Goal: Information Seeking & Learning: Learn about a topic

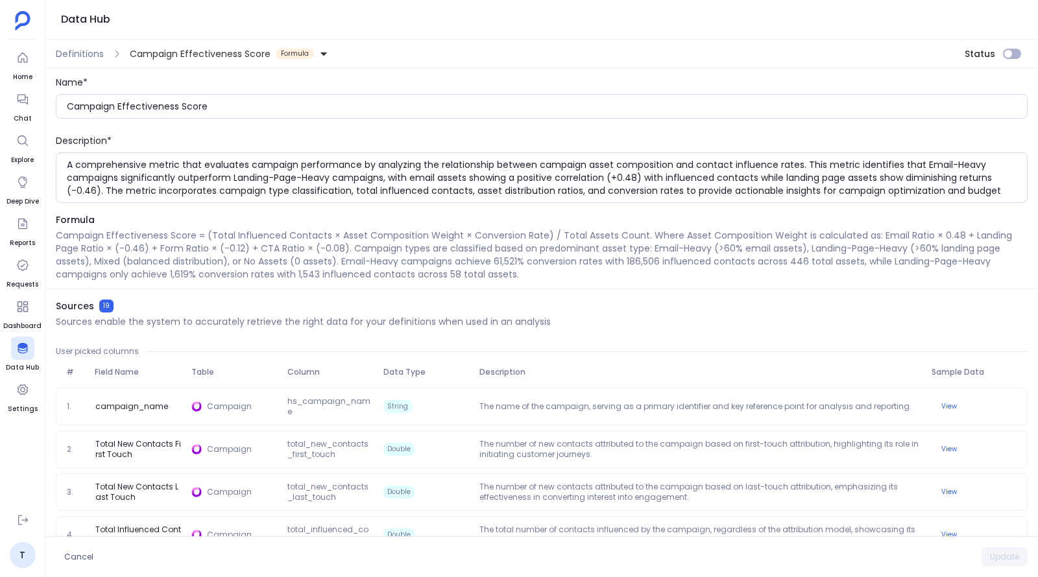
click at [232, 48] on span "Campaign Effectiveness Score" at bounding box center [200, 53] width 141 height 13
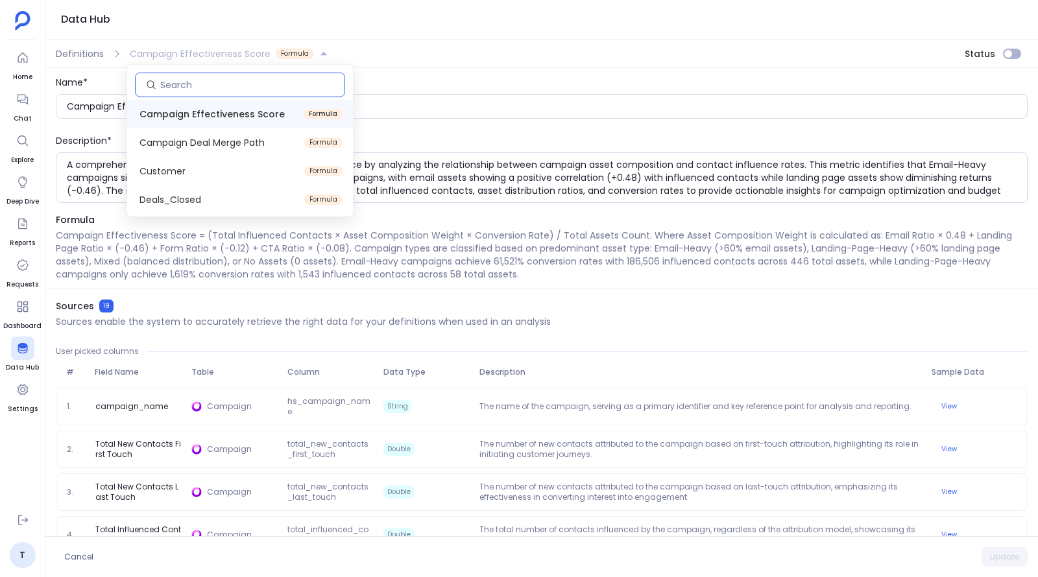
click at [275, 82] on input at bounding box center [252, 84] width 184 height 13
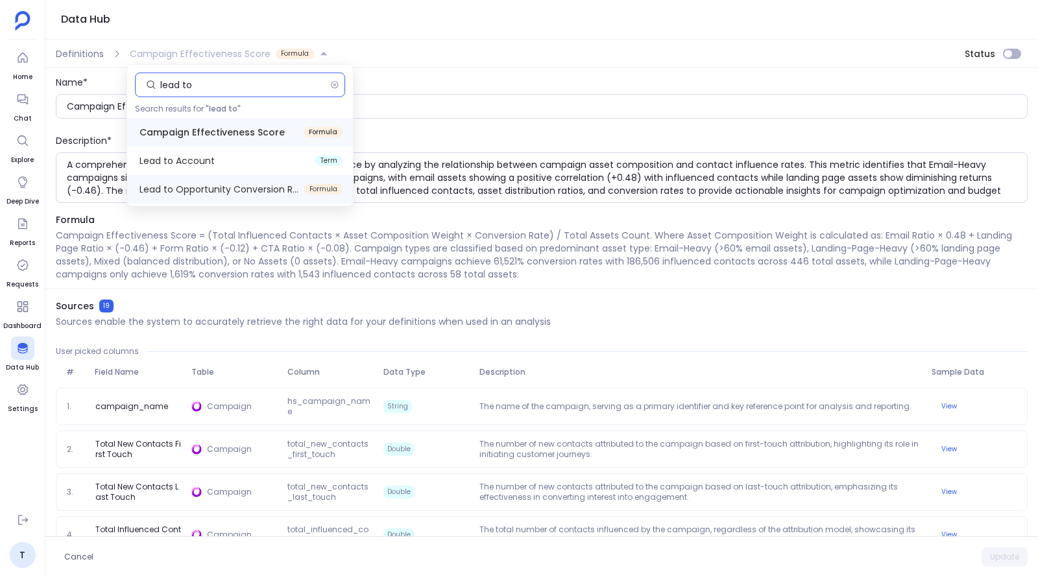
type input "lead to"
click at [289, 187] on span "Lead to Opportunity Conversion Rate" at bounding box center [219, 189] width 160 height 13
type input "Lead to Opportunity Conversion Rate"
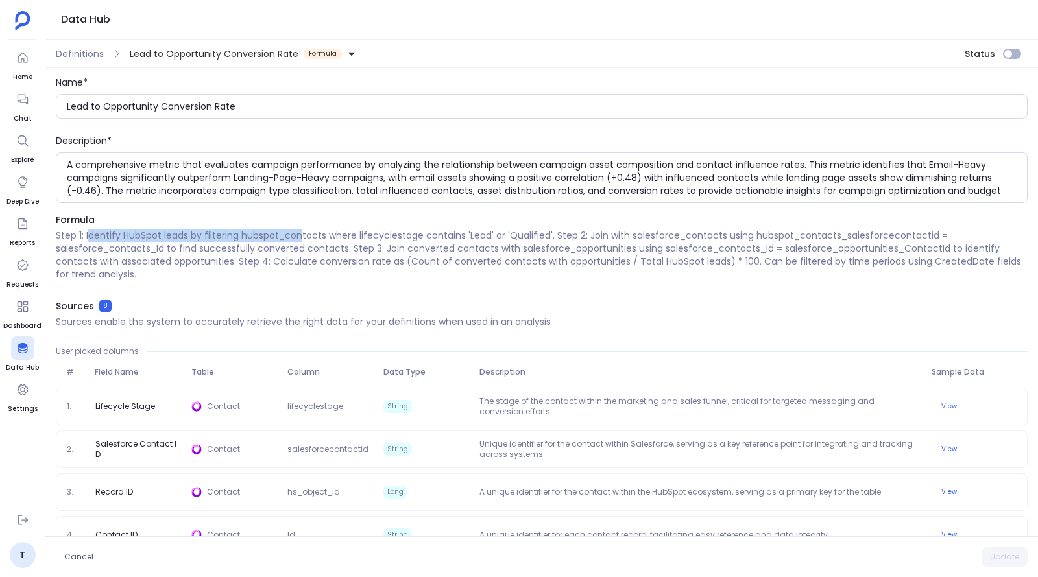
drag, startPoint x: 90, startPoint y: 234, endPoint x: 300, endPoint y: 239, distance: 210.9
click at [300, 239] on p "Step 1: Identify HubSpot leads by filtering hubspot_contacts where lifecyclesta…" at bounding box center [542, 255] width 972 height 52
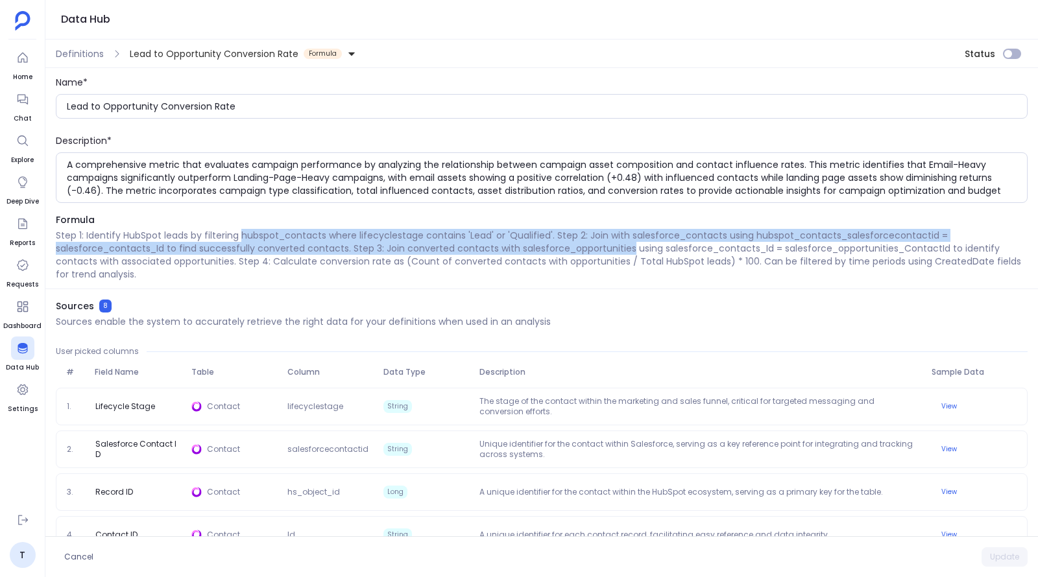
drag, startPoint x: 300, startPoint y: 239, endPoint x: 603, endPoint y: 242, distance: 302.3
click at [603, 242] on p "Step 1: Identify HubSpot leads by filtering hubspot_contacts where lifecyclesta…" at bounding box center [542, 255] width 972 height 52
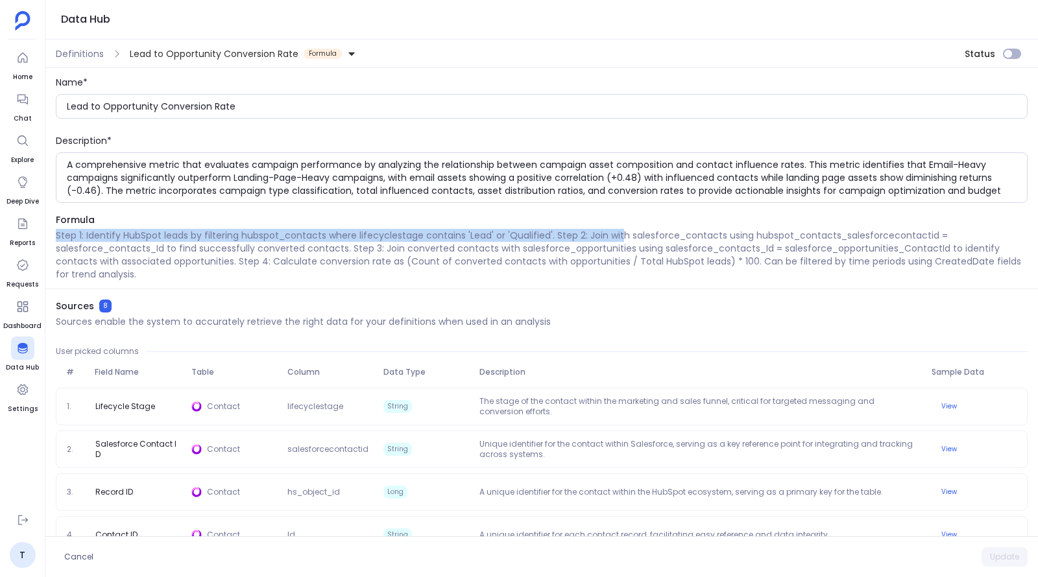
drag, startPoint x: 617, startPoint y: 236, endPoint x: 806, endPoint y: 217, distance: 190.4
click at [806, 217] on div "Formula Step 1: Identify HubSpot leads by filtering hubspot_contacts where life…" at bounding box center [541, 251] width 993 height 76
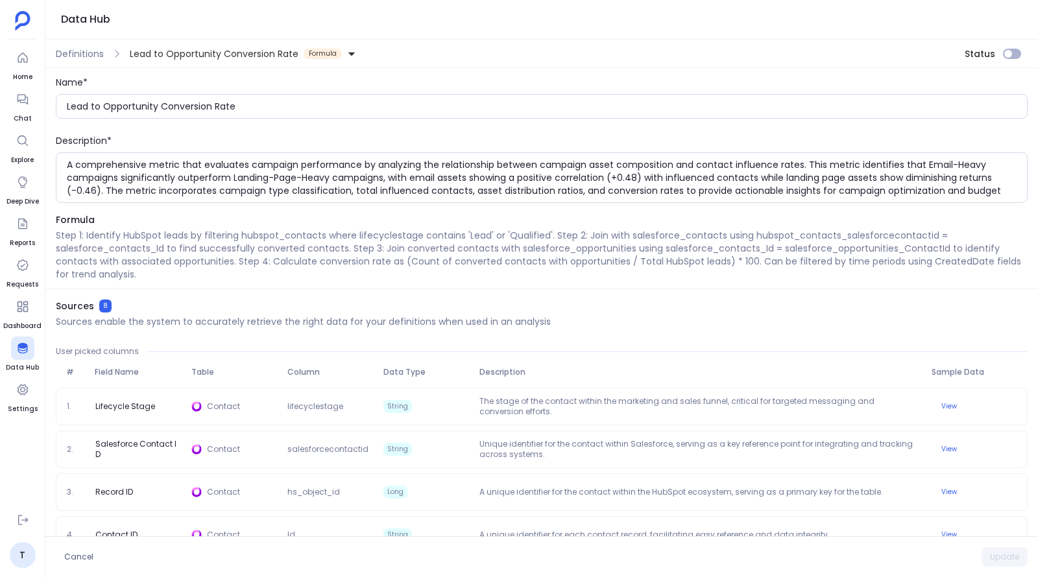
click at [806, 226] on div "Formula Step 1: Identify HubSpot leads by filtering hubspot_contacts where life…" at bounding box center [541, 251] width 993 height 76
drag, startPoint x: 811, startPoint y: 259, endPoint x: 1037, endPoint y: 267, distance: 226.5
click at [1037, 267] on div "Name* Lead to Opportunity Conversion Rate Description* A comprehensive metric t…" at bounding box center [541, 302] width 993 height 468
click at [989, 259] on p "Step 1: Identify HubSpot leads by filtering hubspot_contacts where lifecyclesta…" at bounding box center [542, 255] width 972 height 52
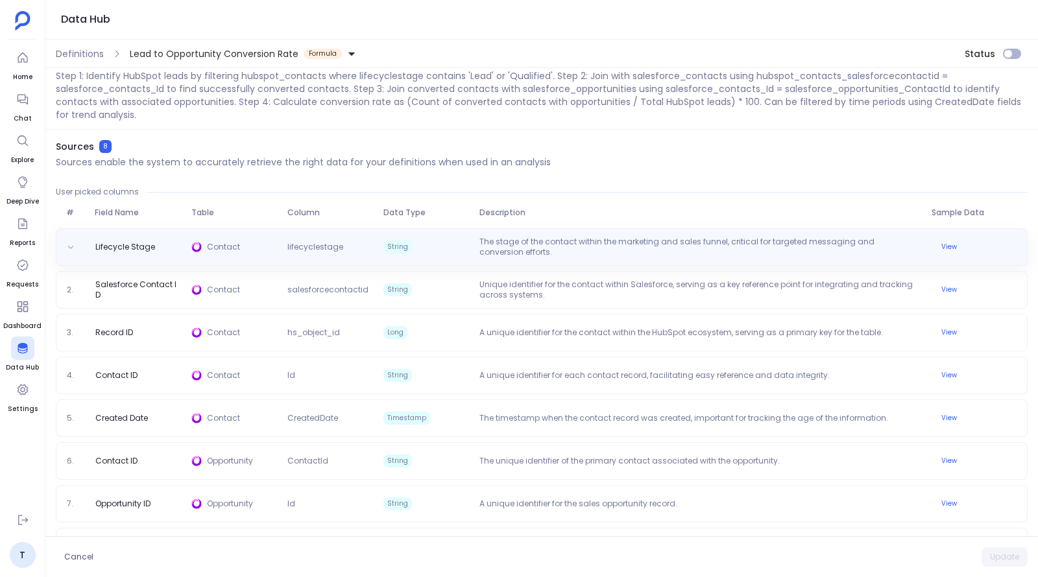
scroll to position [198, 0]
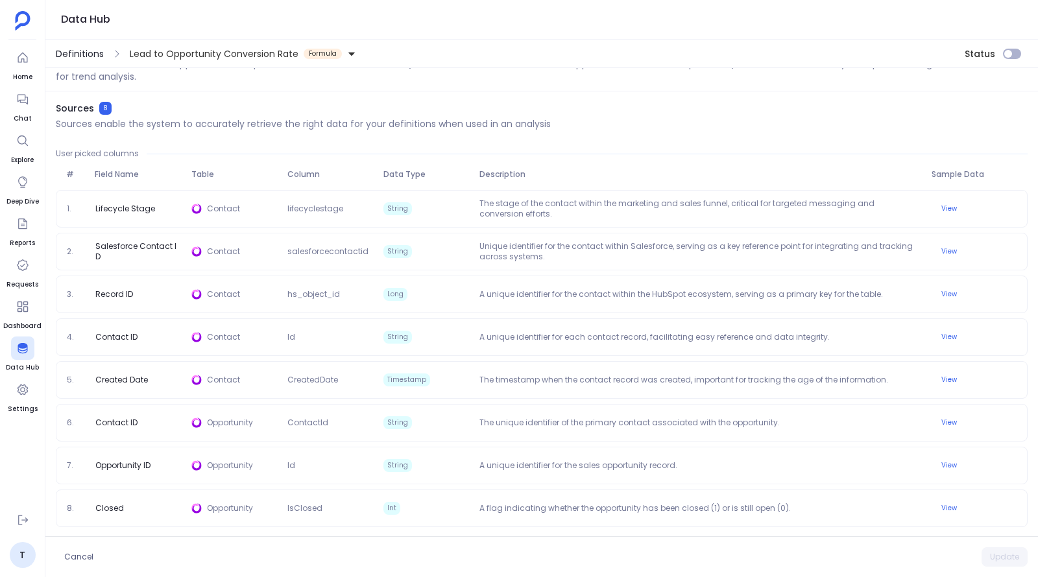
click at [80, 49] on span "Definitions" at bounding box center [80, 53] width 48 height 13
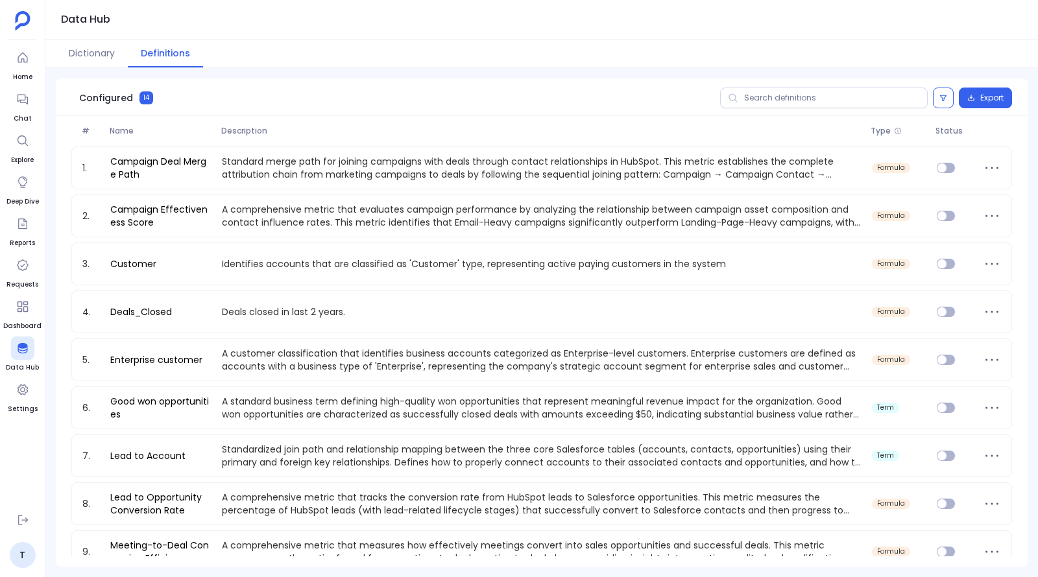
click at [80, 49] on button "Dictionary" at bounding box center [92, 54] width 72 height 28
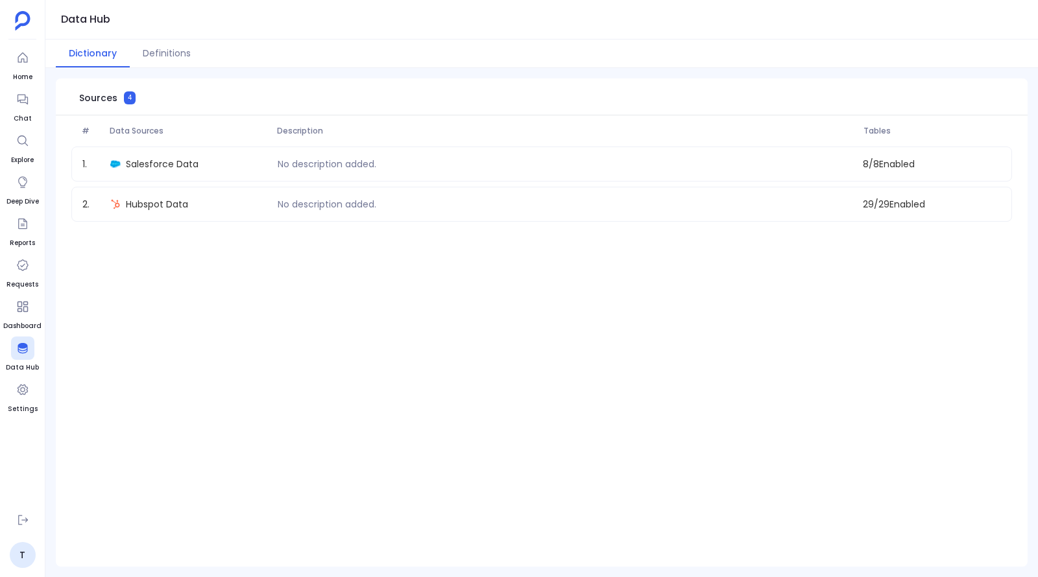
click at [163, 54] on button "Definitions" at bounding box center [167, 54] width 74 height 28
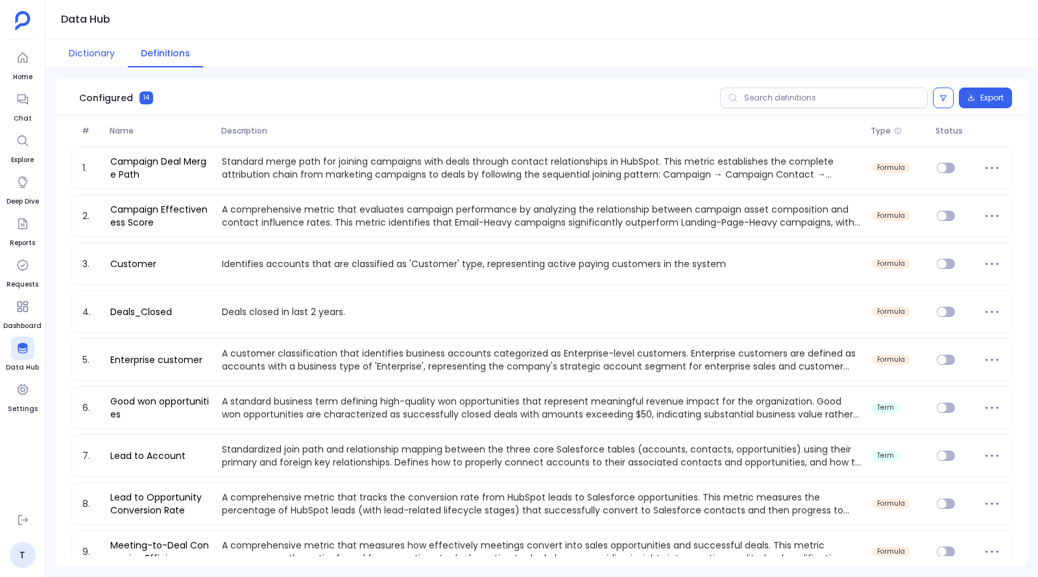
click at [69, 56] on button "Dictionary" at bounding box center [92, 54] width 72 height 28
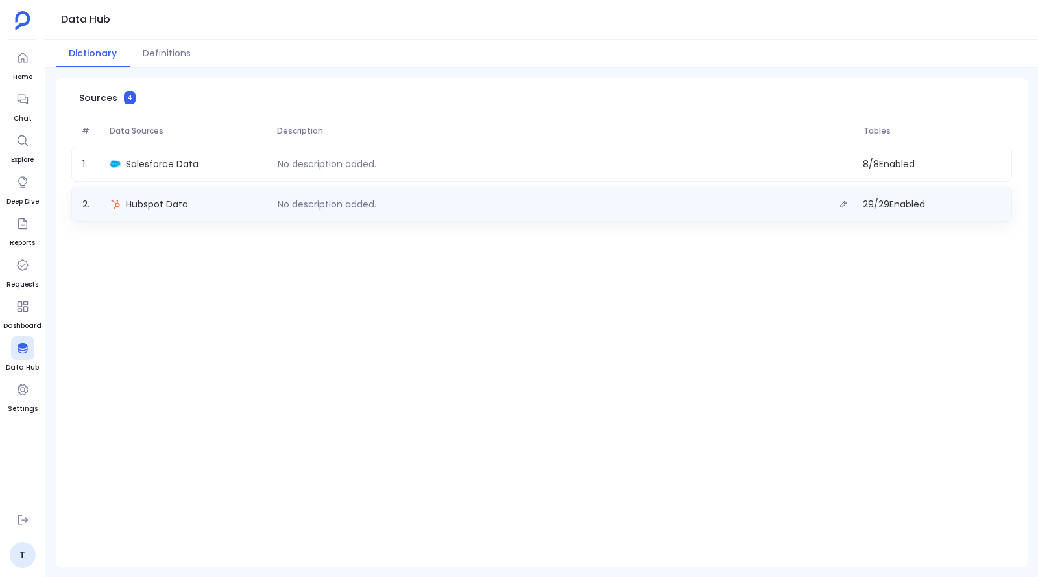
click at [154, 207] on span "Hubspot Data" at bounding box center [157, 204] width 62 height 13
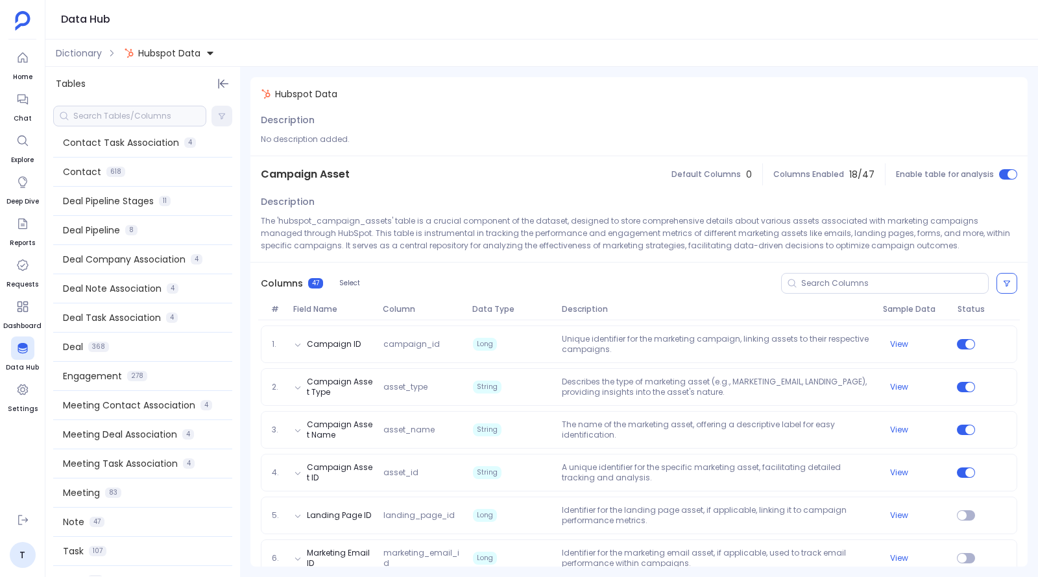
scroll to position [411, 0]
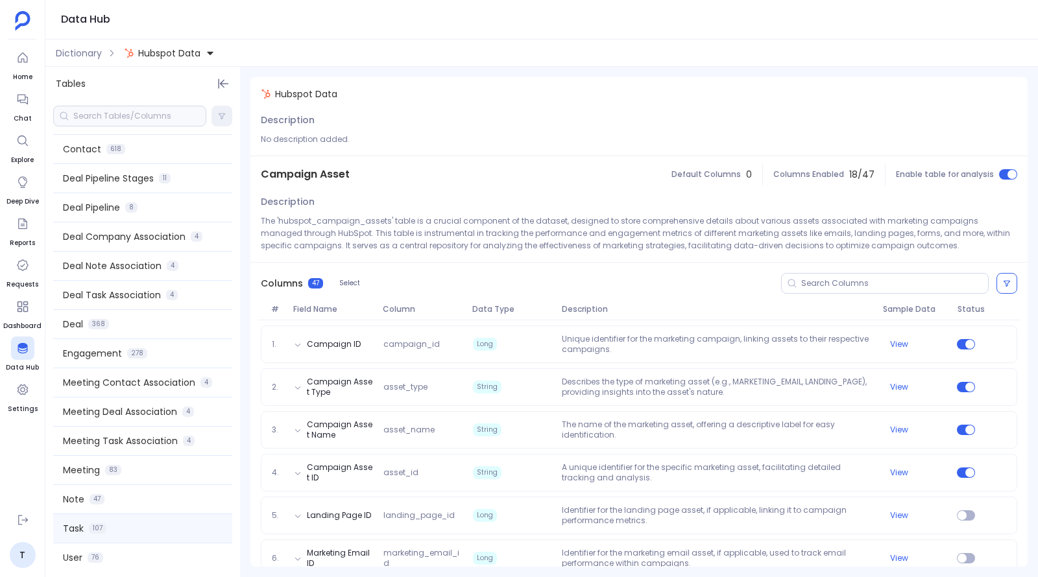
click at [131, 522] on div "Task 107" at bounding box center [142, 528] width 179 height 29
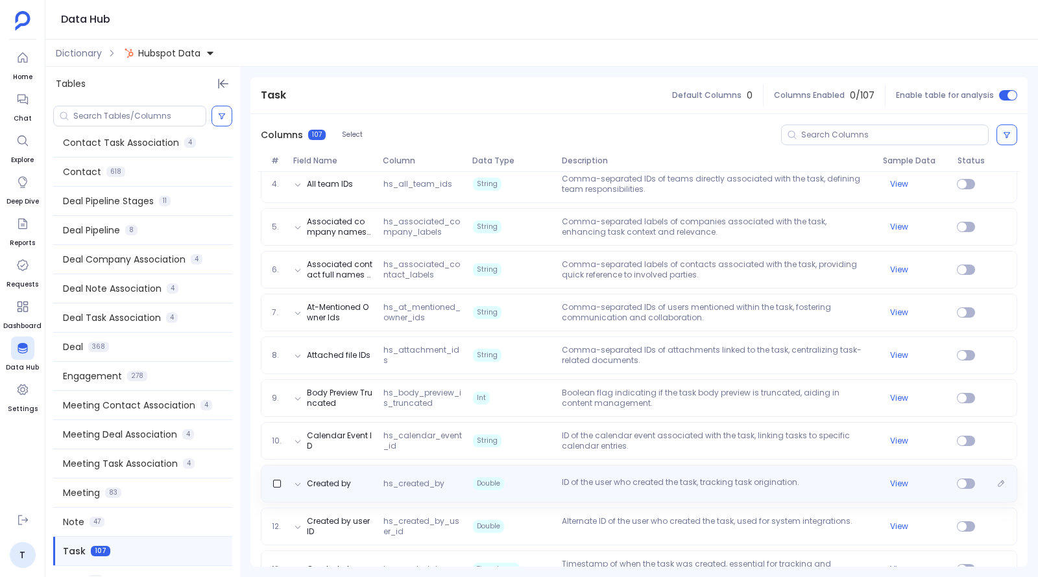
scroll to position [406, 0]
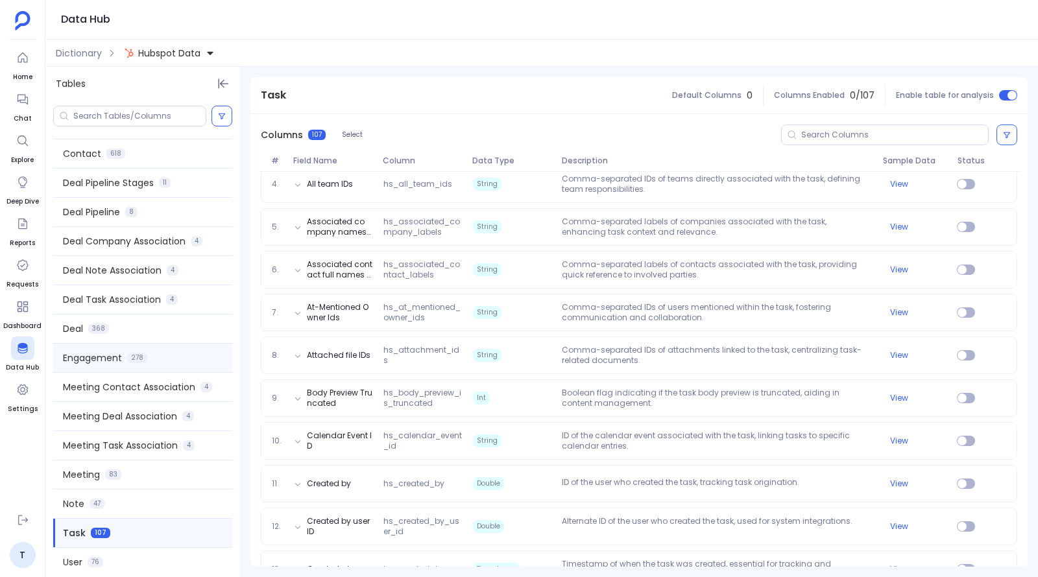
click at [113, 364] on div "Engagement 278" at bounding box center [142, 358] width 179 height 29
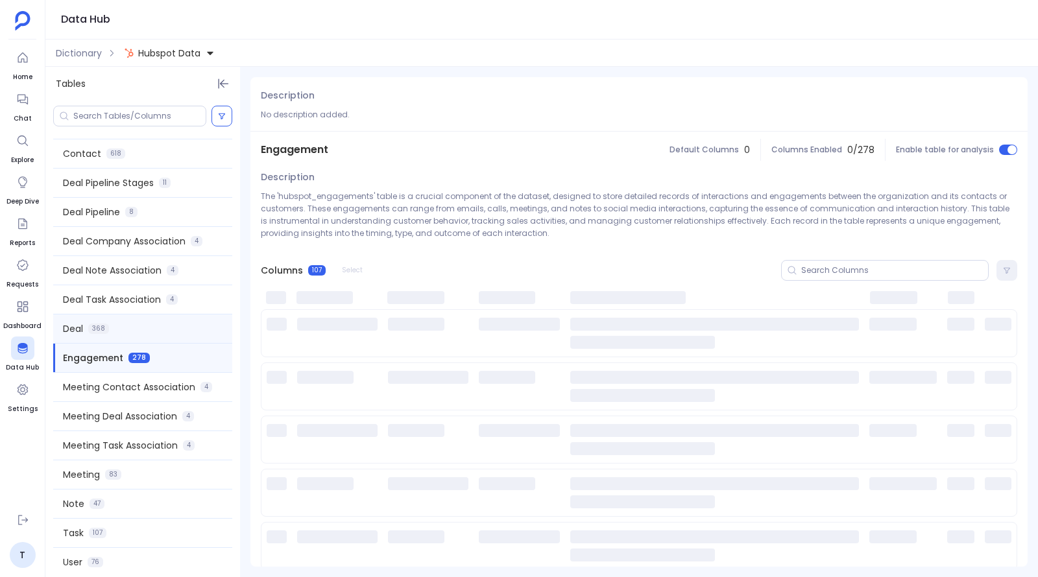
scroll to position [0, 0]
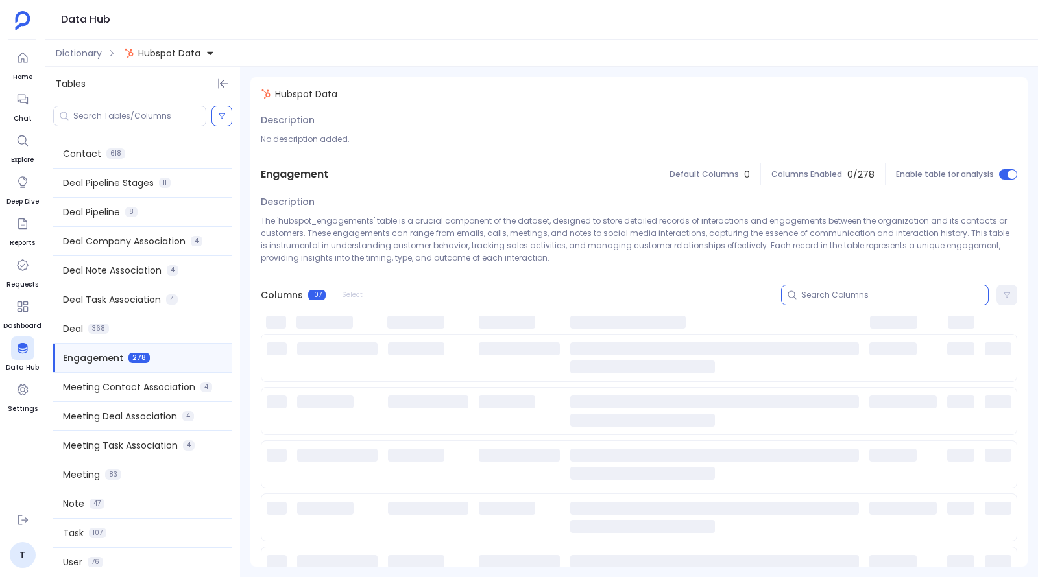
click at [895, 296] on input at bounding box center [894, 295] width 187 height 10
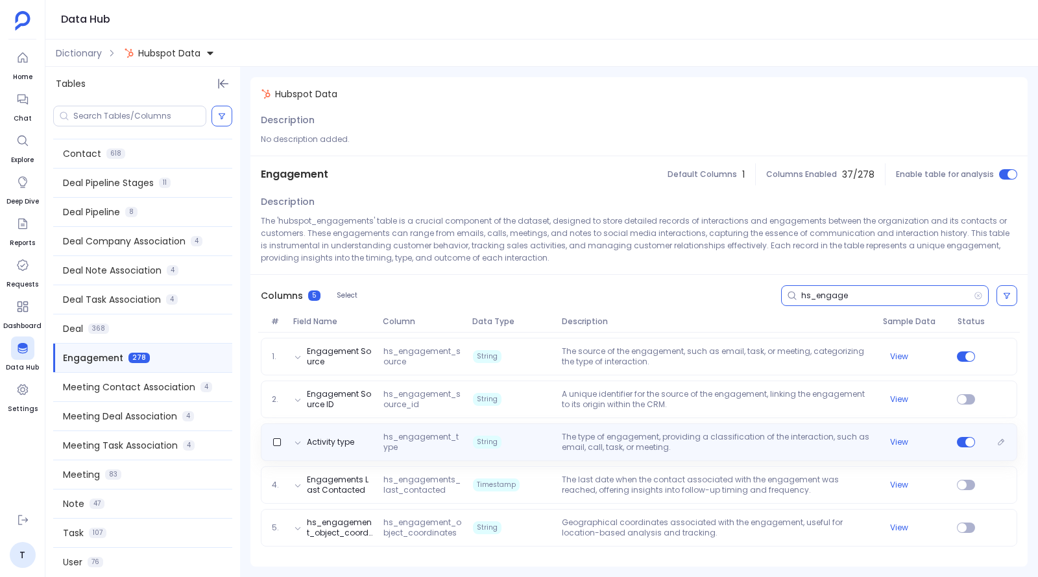
type input "hs_engage"
click at [657, 436] on p "The type of engagement, providing a classification of the interaction, such as …" at bounding box center [717, 442] width 320 height 21
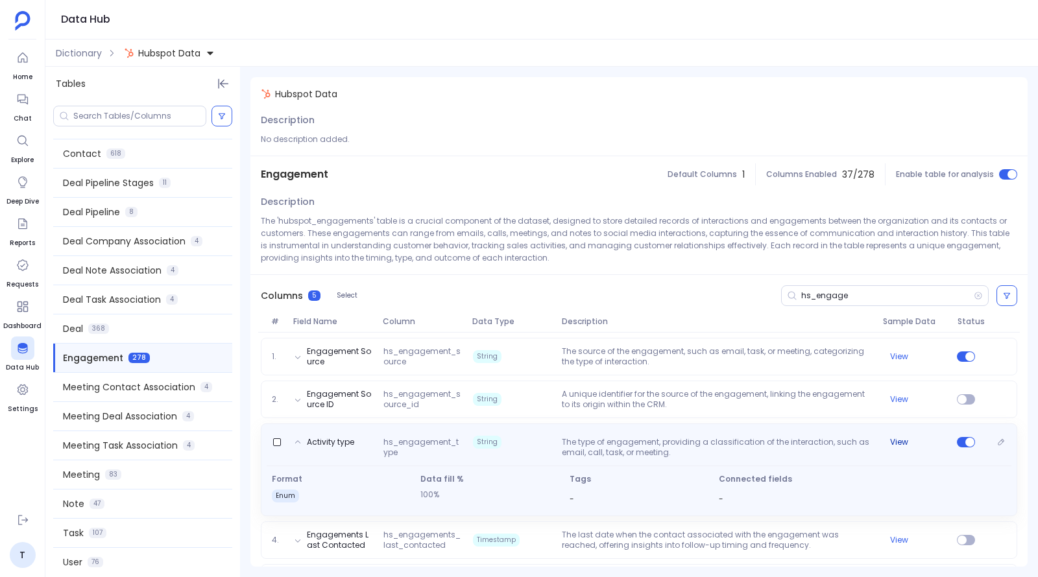
click at [898, 439] on button "View" at bounding box center [899, 442] width 18 height 10
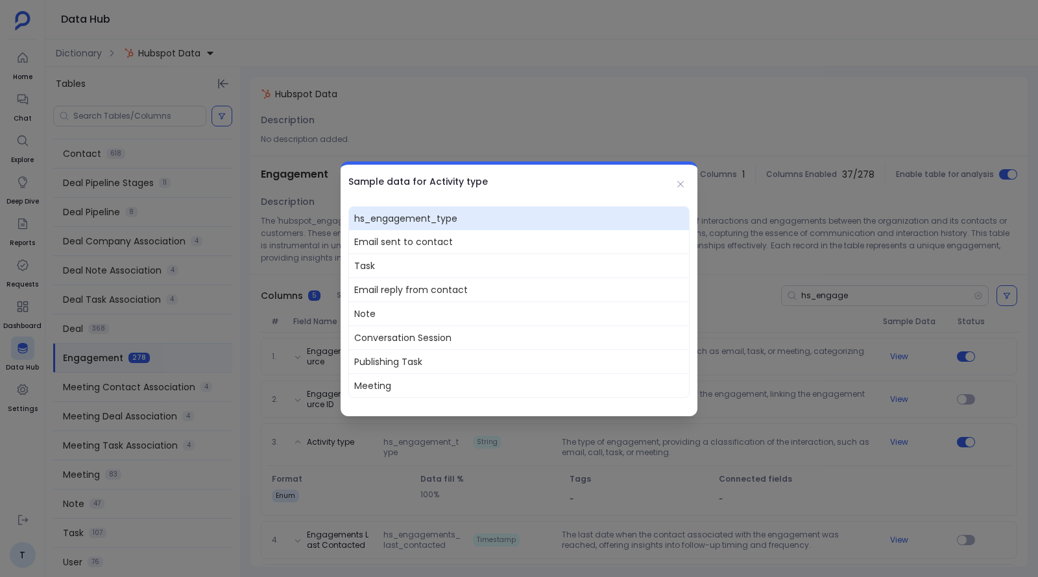
click at [244, 113] on div at bounding box center [519, 288] width 1038 height 577
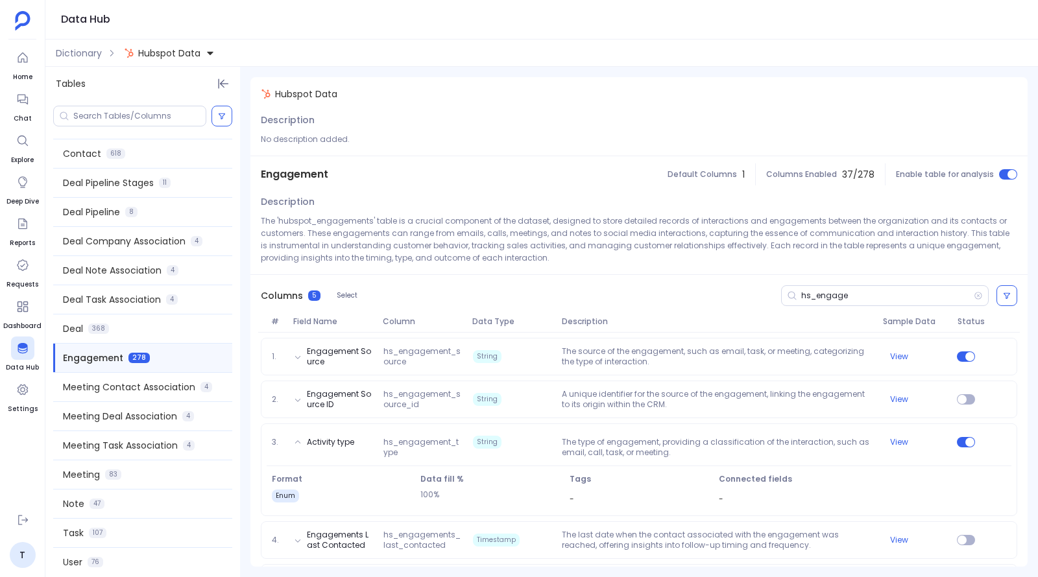
click at [194, 53] on span "Hubspot Data" at bounding box center [169, 53] width 62 height 13
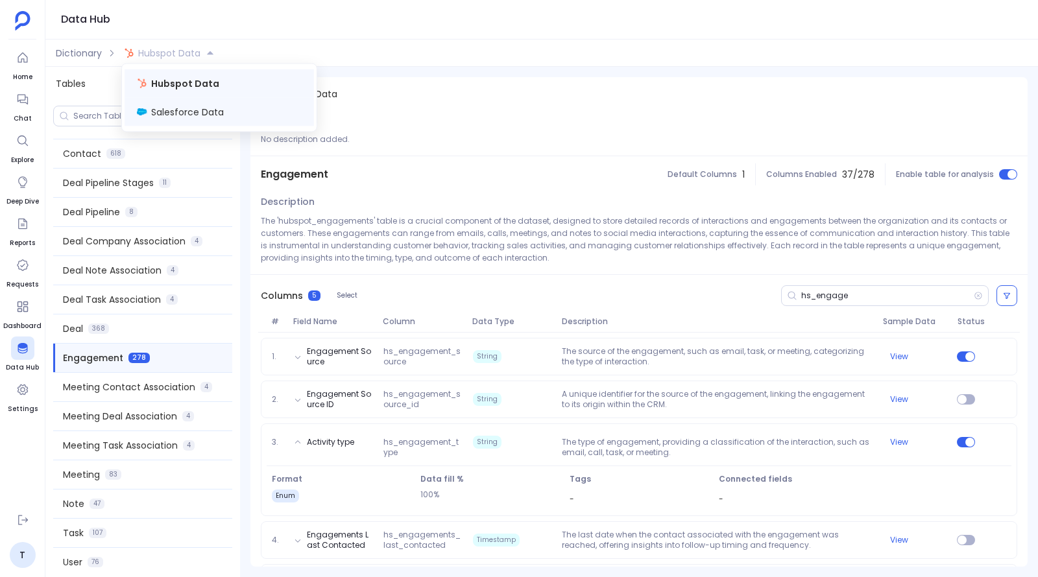
click at [200, 111] on span "Salesforce Data" at bounding box center [187, 112] width 73 height 13
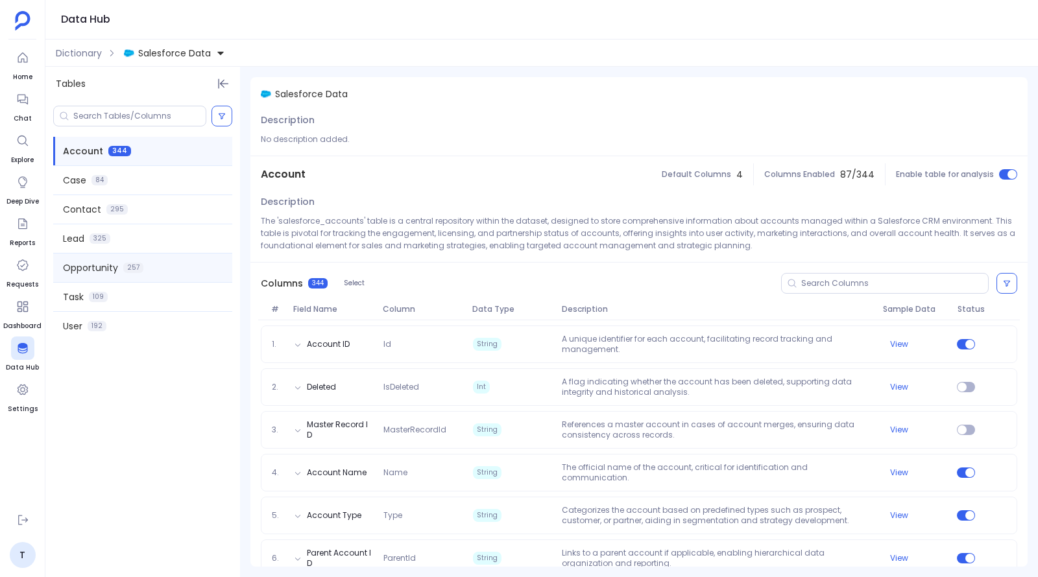
click at [123, 274] on div "Opportunity 257" at bounding box center [142, 268] width 179 height 29
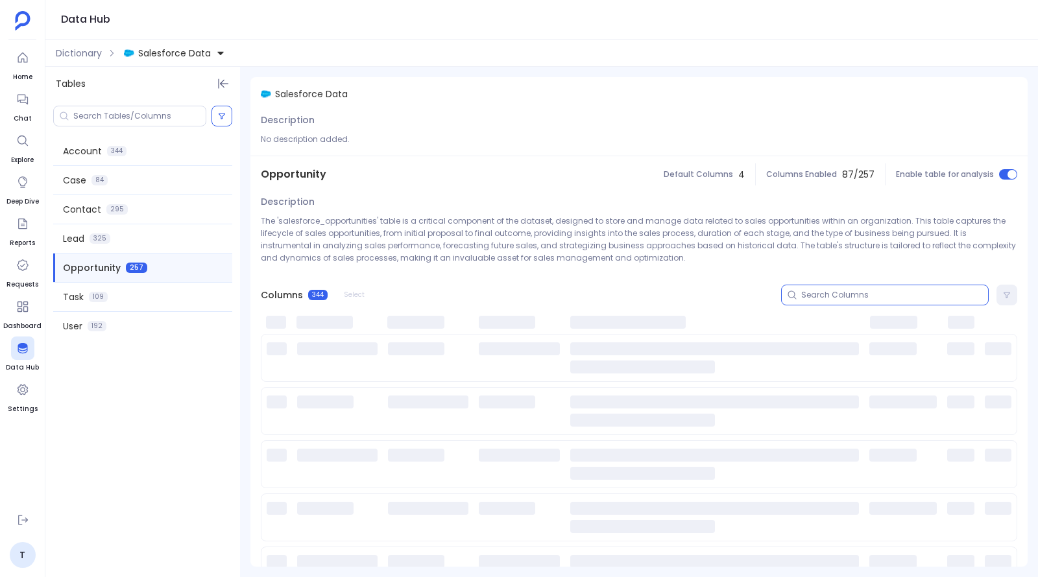
click at [815, 294] on input at bounding box center [894, 295] width 187 height 10
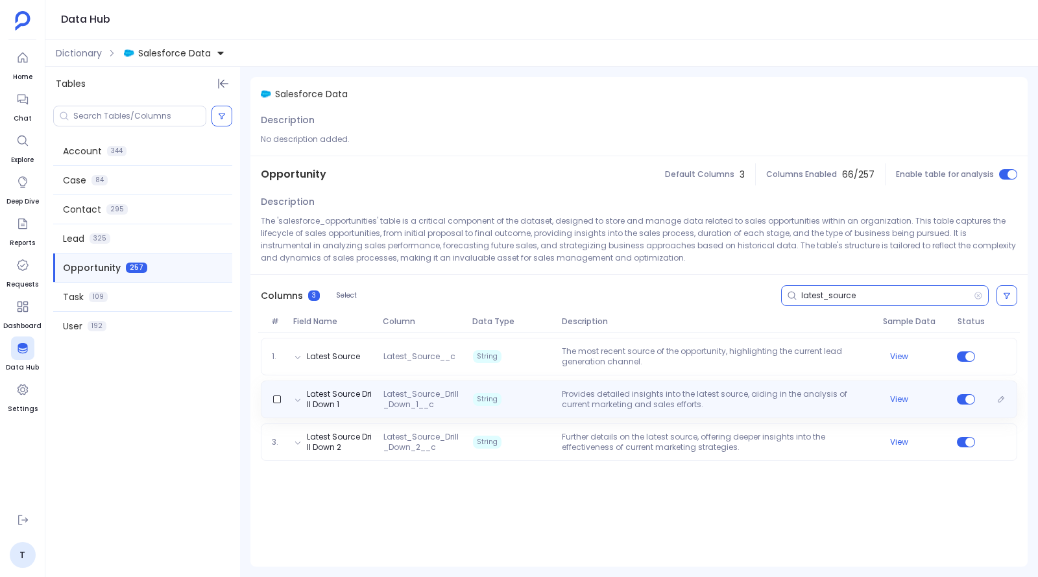
type input "latest_source"
click at [681, 407] on p "Provides detailed insights into the latest source, aiding in the analysis of cu…" at bounding box center [717, 399] width 320 height 21
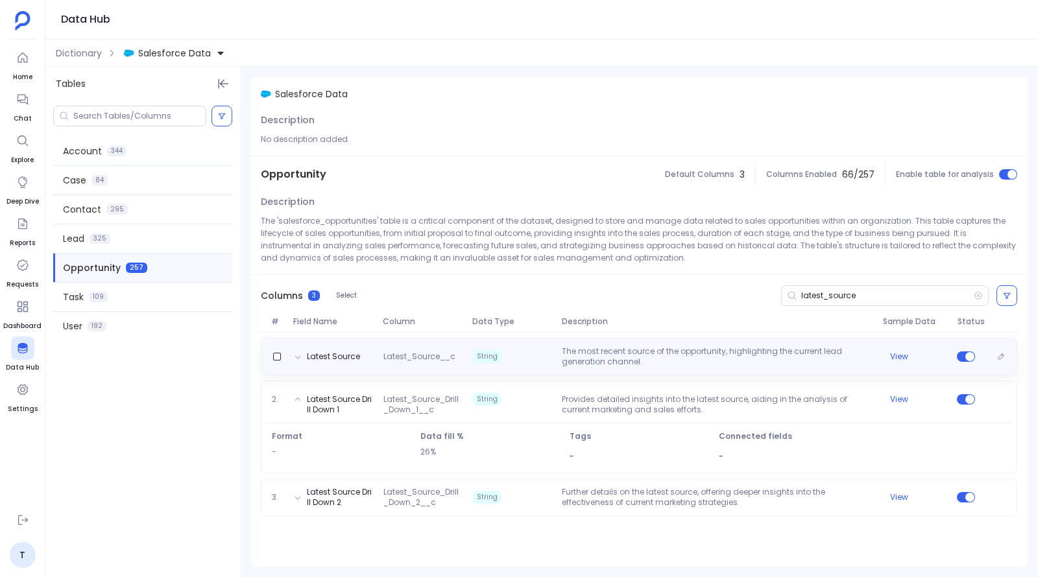
click at [681, 360] on p "The most recent source of the opportunity, highlighting the current lead genera…" at bounding box center [717, 356] width 320 height 21
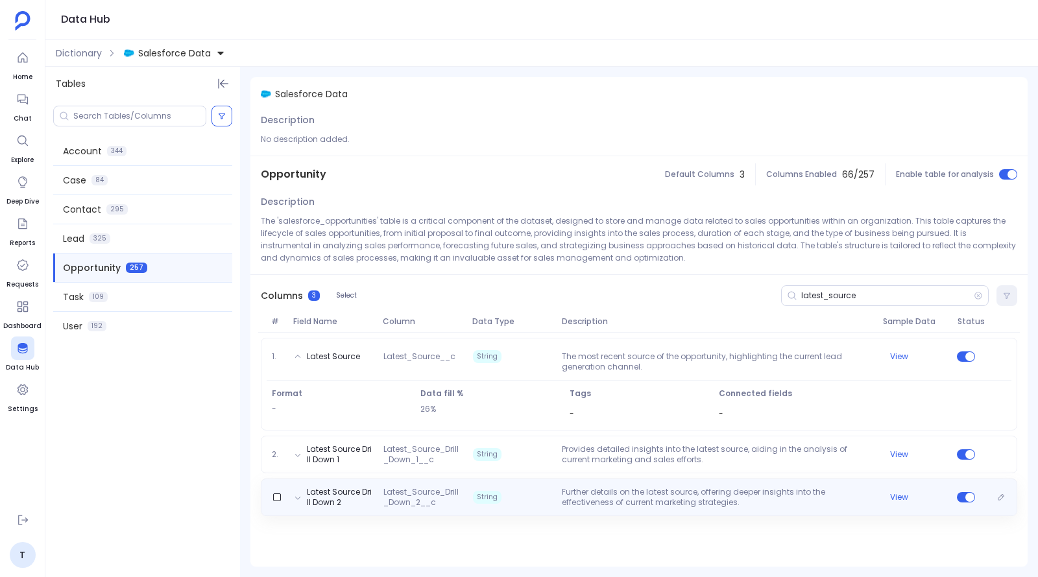
click at [661, 489] on p "Further details on the latest source, offering deeper insights into the effecti…" at bounding box center [717, 497] width 320 height 21
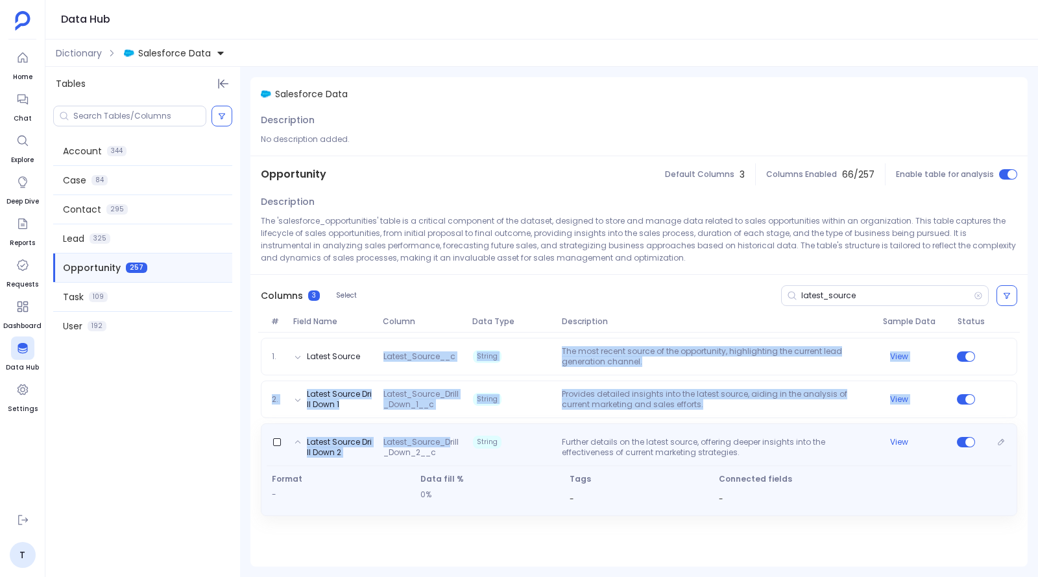
drag, startPoint x: 381, startPoint y: 353, endPoint x: 449, endPoint y: 446, distance: 115.6
click at [449, 446] on div "1. Latest Source Latest_Source__c String The most recent source of the opportun…" at bounding box center [638, 430] width 777 height 194
